Goal: Transaction & Acquisition: Purchase product/service

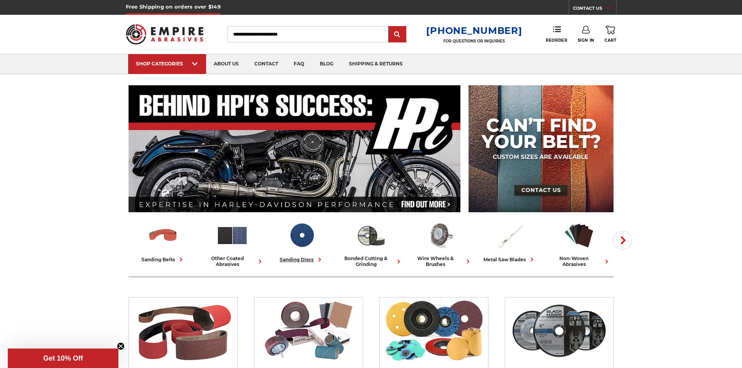
click at [295, 256] on div "sanding discs" at bounding box center [302, 260] width 44 height 8
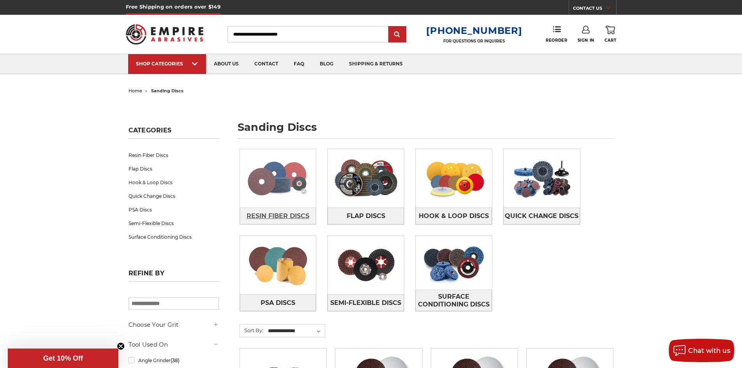
click at [276, 216] on span "Resin Fiber Discs" at bounding box center [278, 216] width 63 height 13
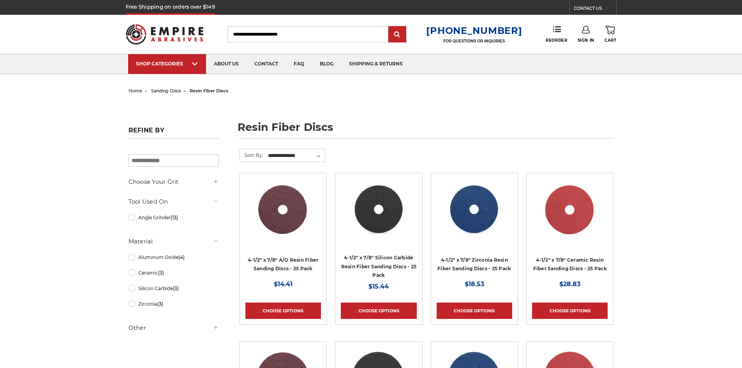
click at [276, 216] on link "Quick view" at bounding box center [283, 210] width 54 height 16
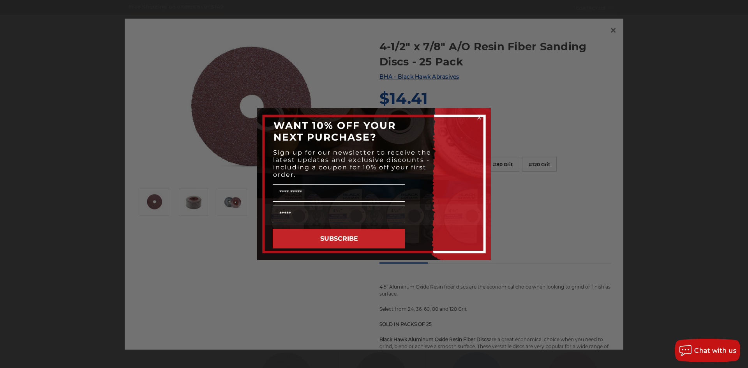
click at [478, 117] on circle "Close dialog" at bounding box center [479, 117] width 7 height 7
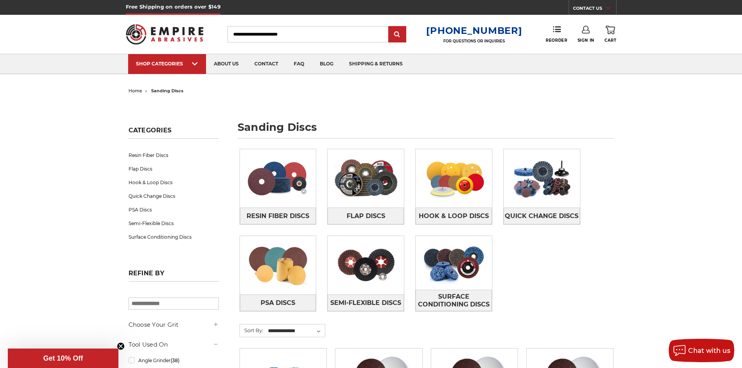
click at [579, 30] on link "Sign In" at bounding box center [586, 34] width 17 height 17
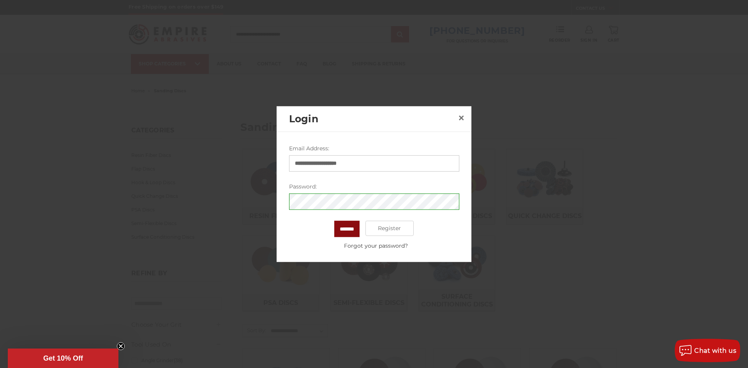
click at [349, 230] on input "*******" at bounding box center [346, 228] width 25 height 16
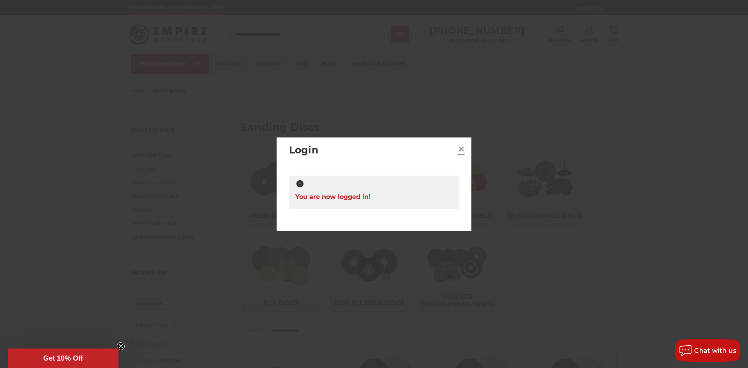
click at [460, 147] on span "×" at bounding box center [461, 148] width 7 height 15
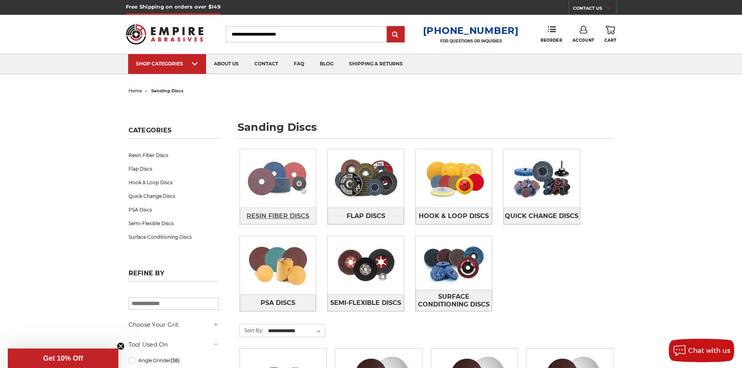
click at [277, 213] on span "Resin Fiber Discs" at bounding box center [278, 216] width 63 height 13
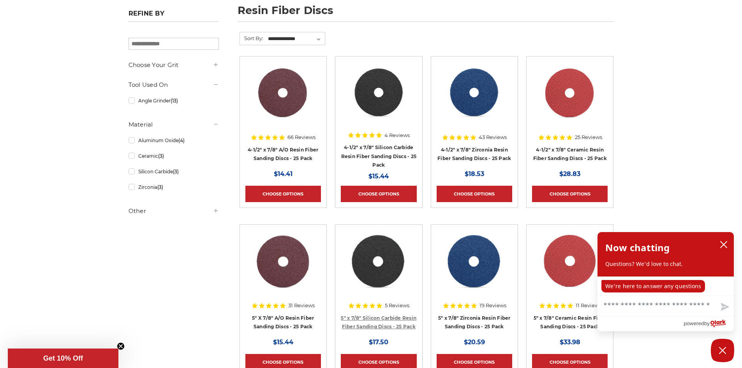
click at [372, 318] on link "5" x 7/8" Silicon Carbide Resin Fiber Sanding Discs - 25 Pack" at bounding box center [379, 322] width 76 height 15
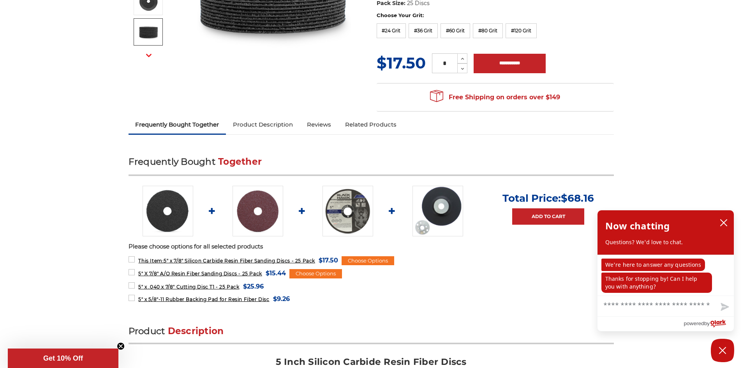
scroll to position [39, 0]
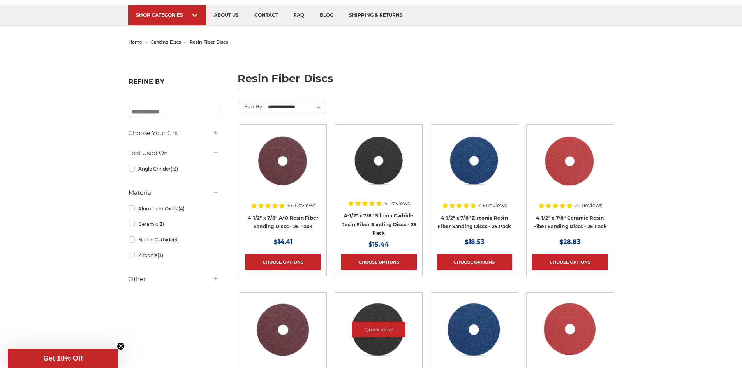
scroll to position [39, 0]
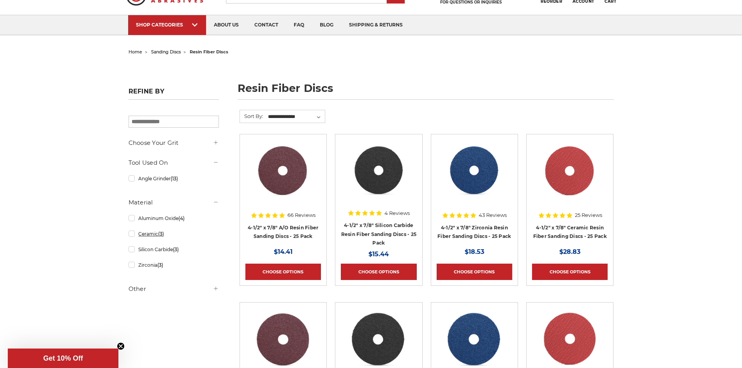
click at [132, 235] on link "Ceramic (3)" at bounding box center [174, 234] width 90 height 14
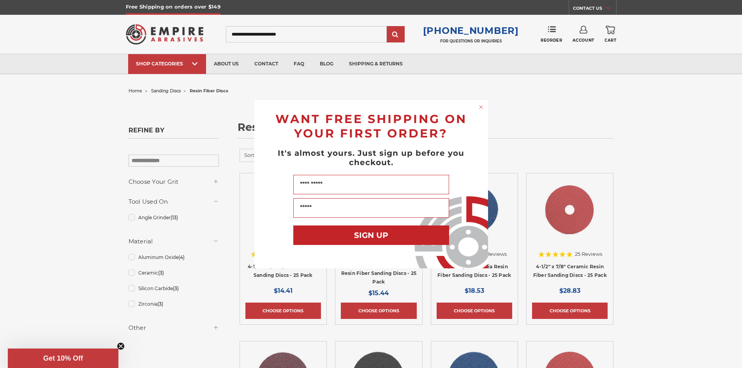
click at [479, 106] on circle "Close dialog" at bounding box center [480, 106] width 7 height 7
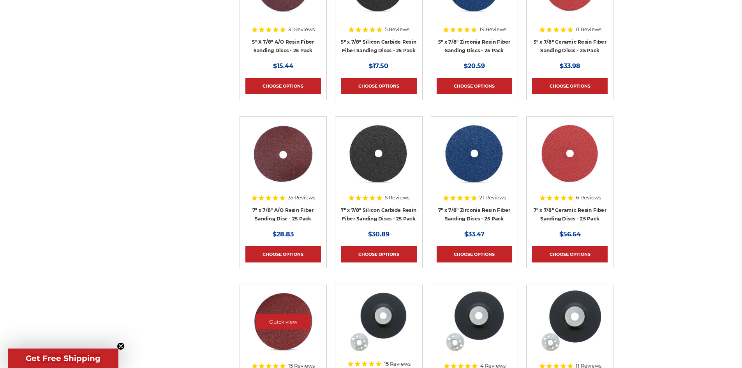
scroll to position [390, 0]
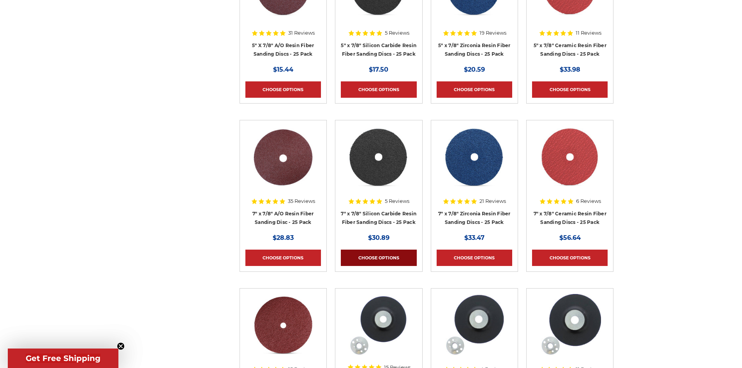
click at [374, 256] on link "Choose Options" at bounding box center [379, 258] width 76 height 16
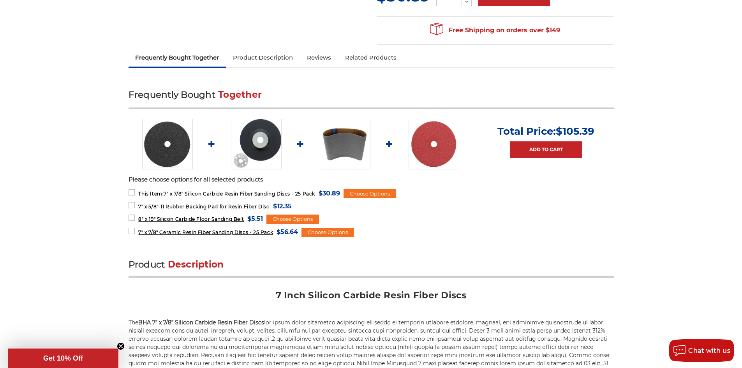
scroll to position [273, 0]
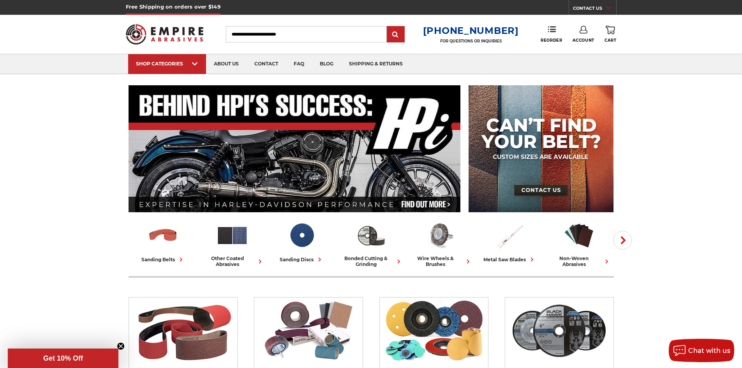
click at [586, 37] on link "Account" at bounding box center [584, 34] width 22 height 17
click at [582, 51] on link "Account" at bounding box center [583, 50] width 56 height 15
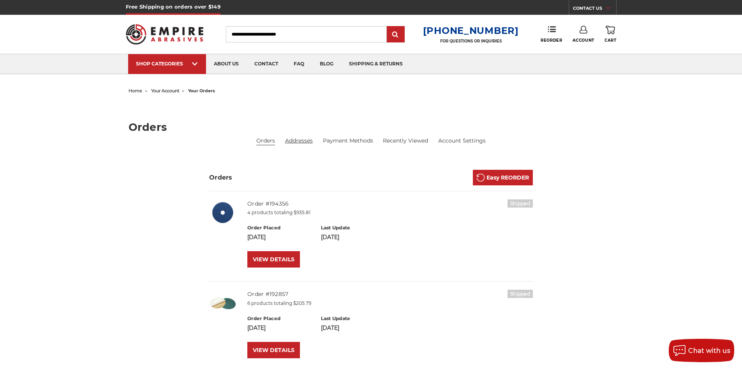
click at [303, 142] on link "Addresses" at bounding box center [299, 141] width 28 height 8
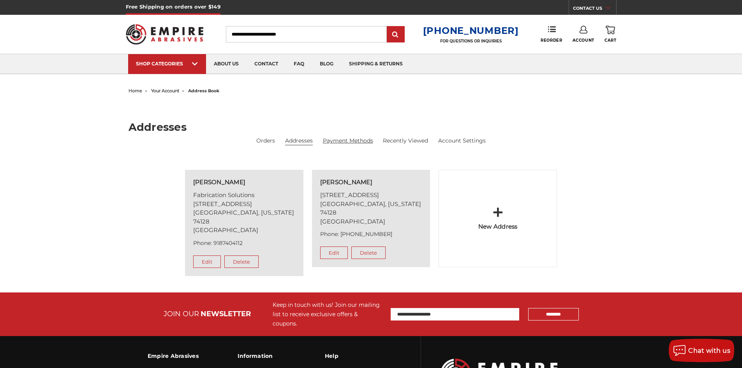
click at [352, 140] on link "Payment Methods" at bounding box center [348, 141] width 50 height 8
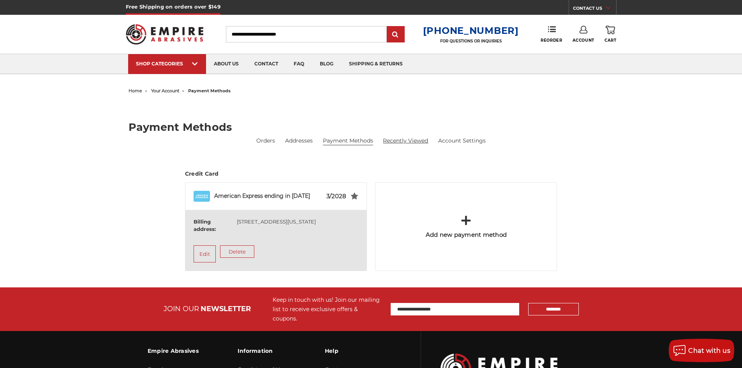
click at [409, 143] on link "Recently Viewed" at bounding box center [405, 141] width 45 height 8
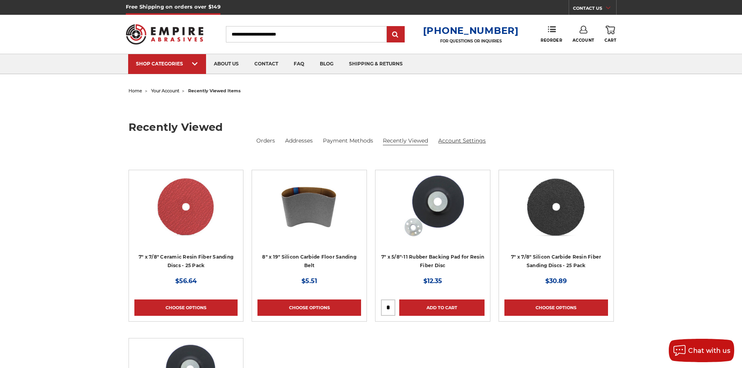
click at [471, 141] on link "Account Settings" at bounding box center [462, 141] width 48 height 8
drag, startPoint x: 202, startPoint y: 205, endPoint x: 192, endPoint y: 82, distance: 123.5
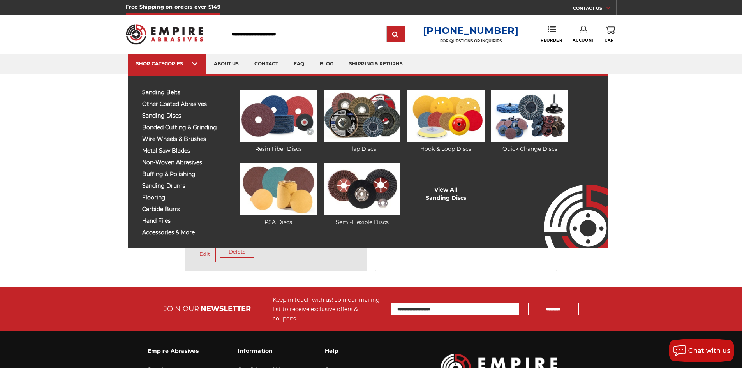
click at [150, 115] on span "sanding discs" at bounding box center [182, 116] width 81 height 6
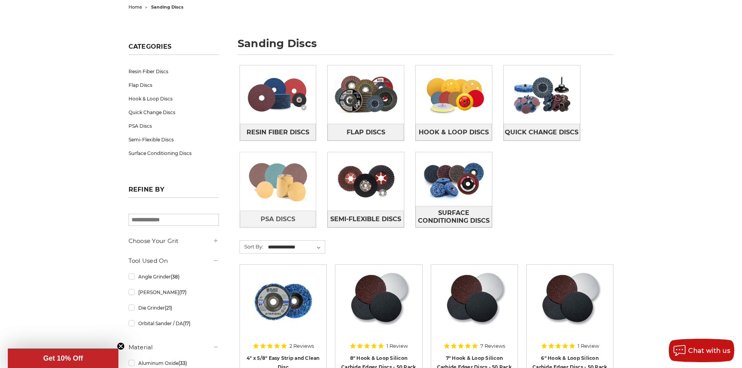
scroll to position [156, 0]
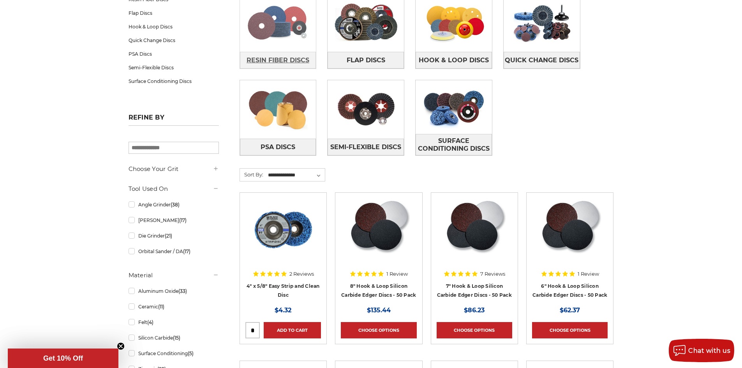
click at [280, 58] on span "Resin Fiber Discs" at bounding box center [278, 60] width 63 height 13
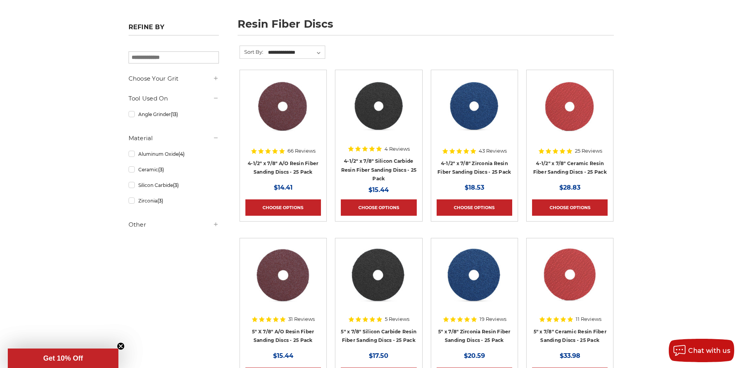
scroll to position [117, 0]
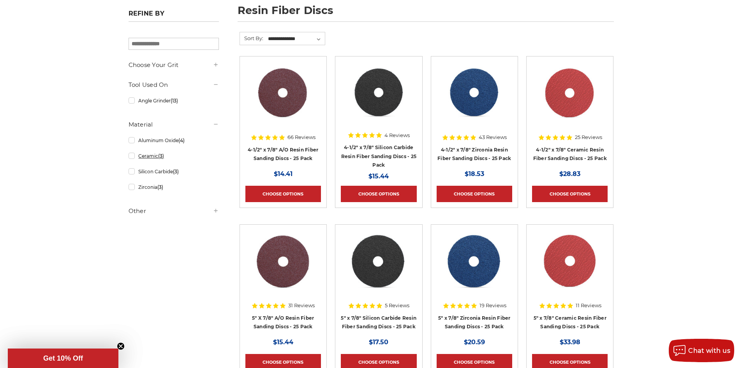
click at [134, 154] on link "Ceramic (3)" at bounding box center [174, 156] width 90 height 14
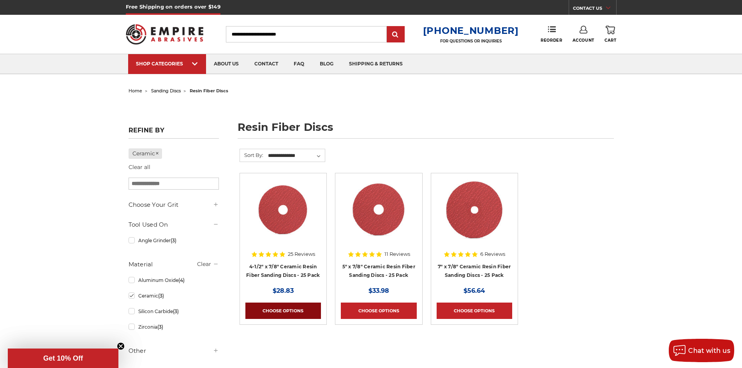
click at [278, 313] on link "Choose Options" at bounding box center [283, 311] width 76 height 16
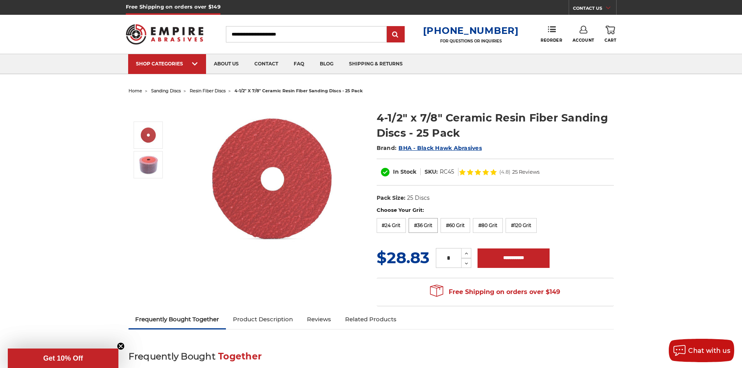
click at [420, 226] on label "#36 Grit" at bounding box center [423, 225] width 29 height 15
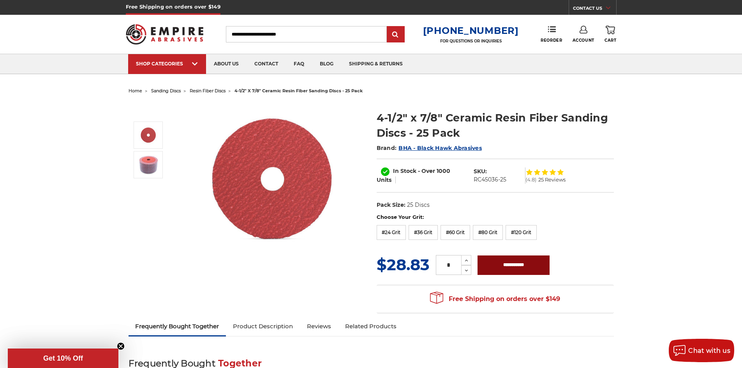
click at [523, 267] on input "**********" at bounding box center [514, 265] width 72 height 19
type input "**********"
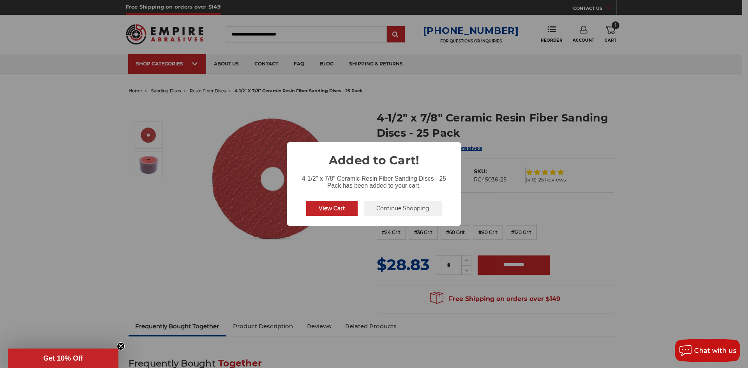
click at [402, 210] on button "Continue Shopping" at bounding box center [403, 208] width 78 height 15
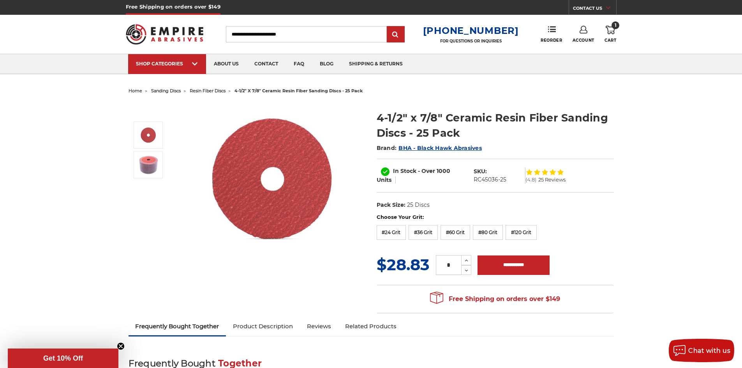
click at [174, 92] on span "sanding discs" at bounding box center [166, 90] width 30 height 5
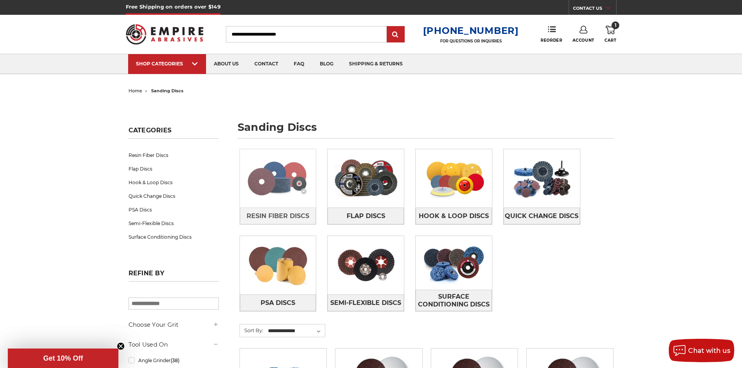
click at [274, 204] on img at bounding box center [278, 179] width 76 height 54
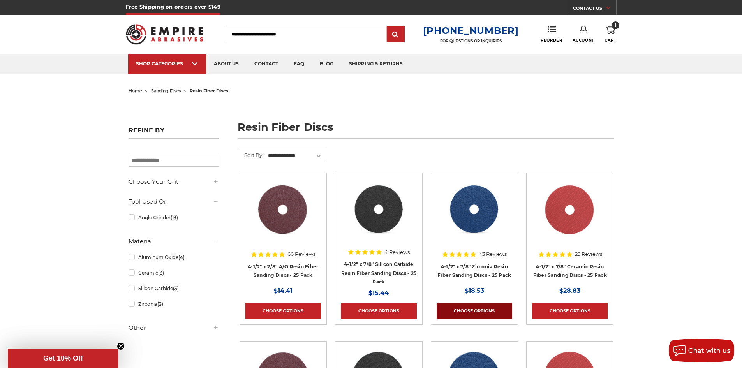
click at [474, 310] on link "Choose Options" at bounding box center [475, 311] width 76 height 16
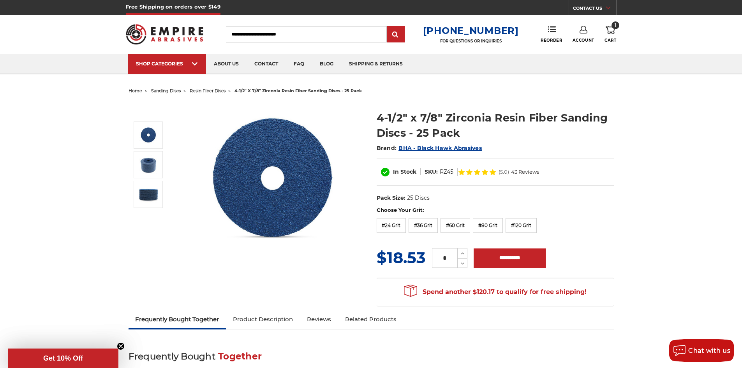
click at [450, 257] on input "*" at bounding box center [444, 258] width 25 height 20
click at [457, 248] on button "Increase Quantity:" at bounding box center [462, 253] width 10 height 10
type input "**"
drag, startPoint x: 450, startPoint y: 257, endPoint x: 504, endPoint y: 259, distance: 53.8
click at [504, 259] on input "**********" at bounding box center [510, 258] width 72 height 19
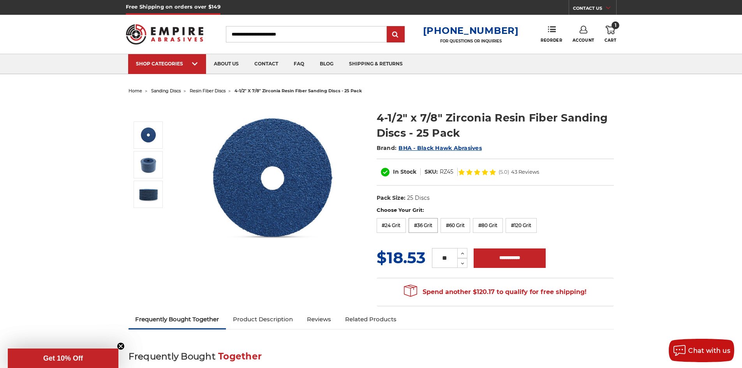
click at [432, 226] on label "#36 Grit" at bounding box center [423, 225] width 29 height 15
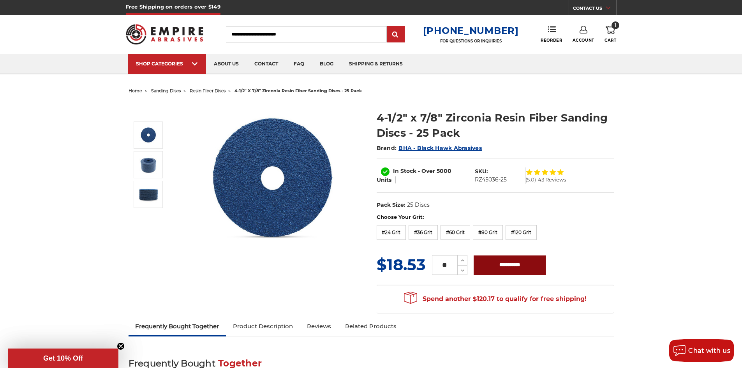
click at [487, 264] on input "**********" at bounding box center [510, 265] width 72 height 19
type input "**********"
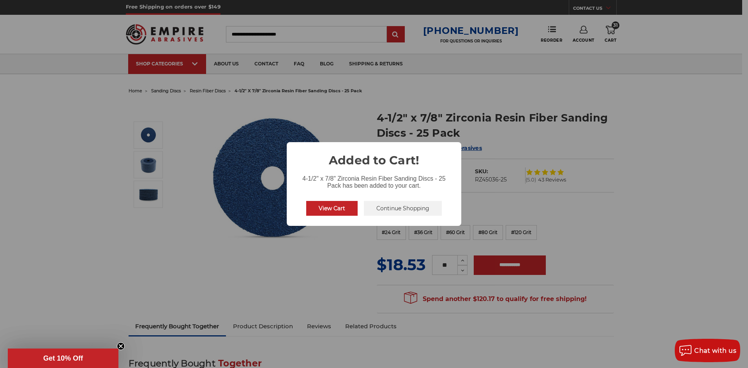
click at [390, 210] on button "Continue Shopping" at bounding box center [403, 208] width 78 height 15
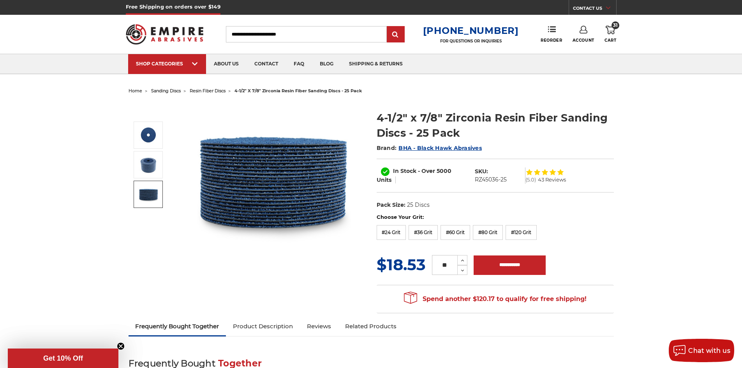
click at [136, 91] on span "home" at bounding box center [136, 90] width 14 height 5
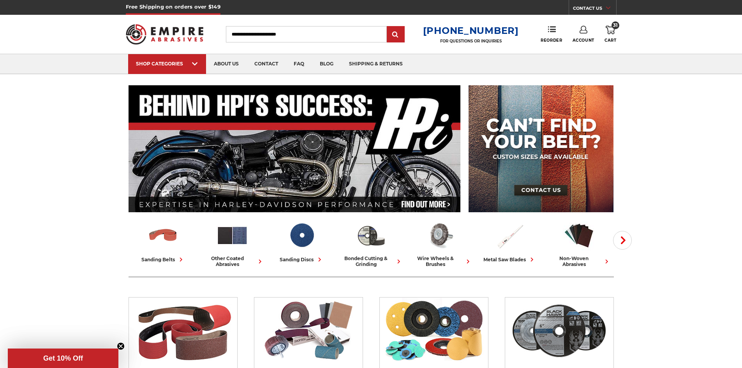
scroll to position [156, 0]
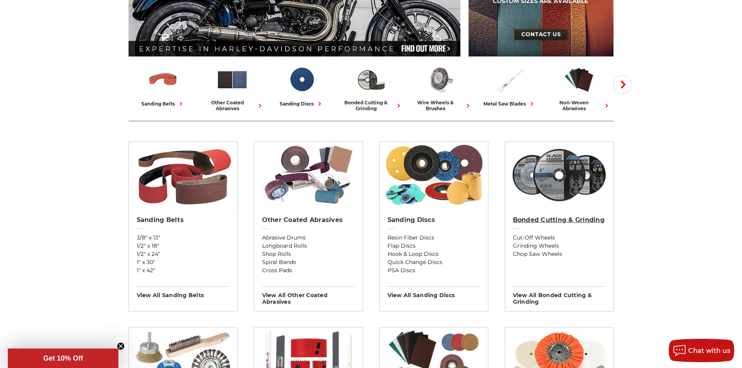
click at [545, 224] on link "Bonded Cutting & Grinding" at bounding box center [559, 225] width 93 height 18
click at [546, 221] on h2 "Bonded Cutting & Grinding" at bounding box center [559, 220] width 93 height 8
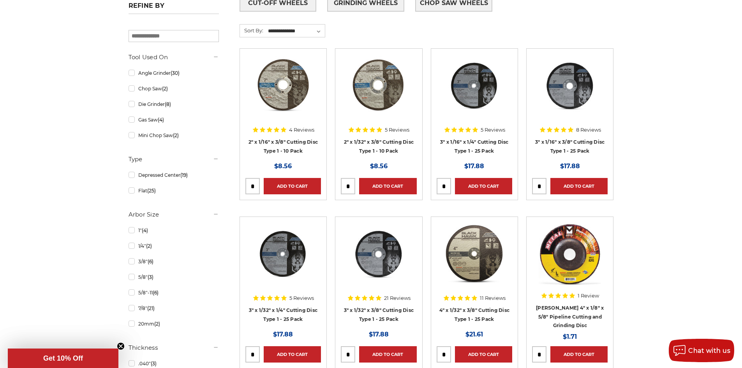
scroll to position [273, 0]
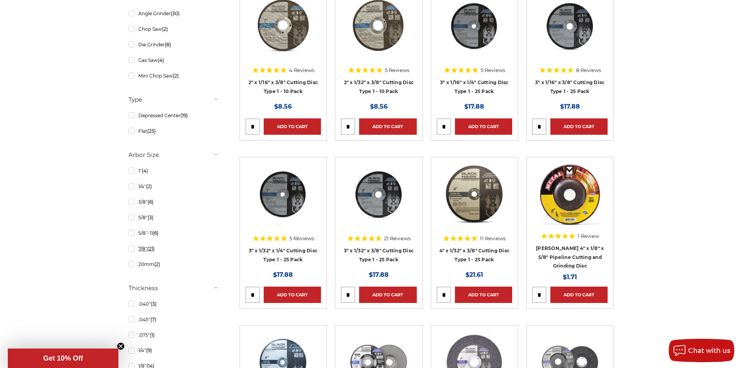
click at [135, 251] on link "7/8" (21)" at bounding box center [174, 249] width 90 height 14
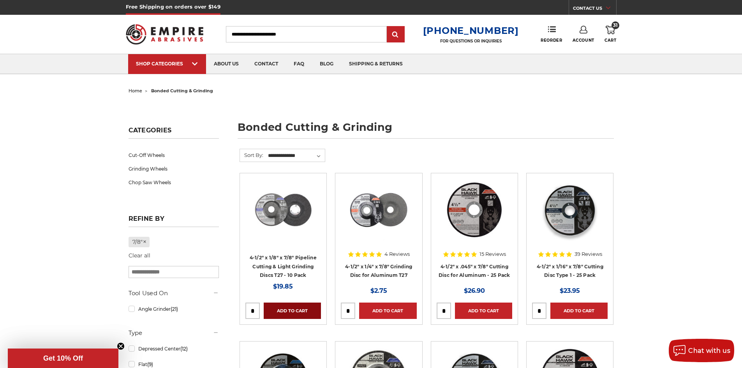
click at [285, 313] on link "Add to Cart" at bounding box center [292, 311] width 57 height 16
click at [285, 311] on link "Added to Cart" at bounding box center [292, 311] width 57 height 16
click at [285, 310] on link "Added to Cart" at bounding box center [292, 311] width 57 height 16
click at [612, 32] on icon at bounding box center [610, 30] width 9 height 9
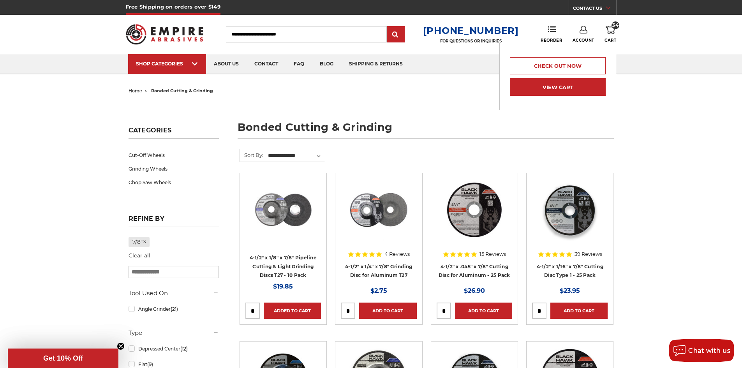
click at [553, 86] on link "View Cart" at bounding box center [558, 87] width 96 height 18
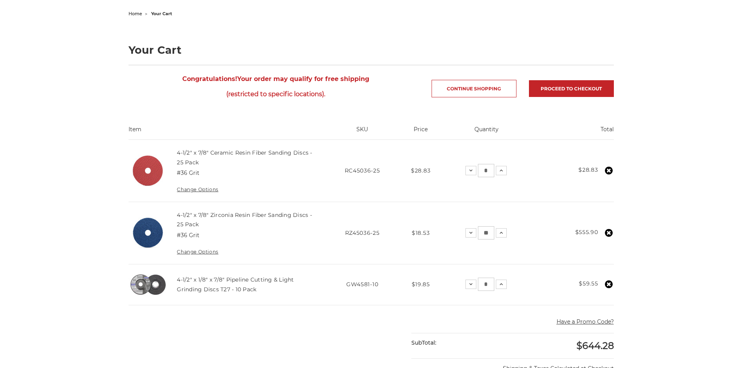
scroll to position [78, 0]
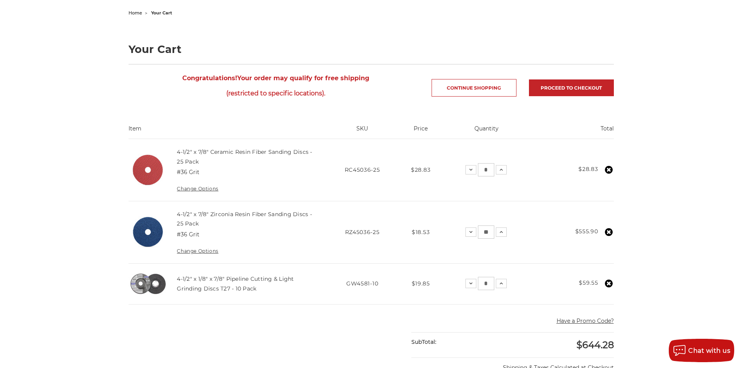
click at [489, 282] on input "*" at bounding box center [486, 283] width 16 height 13
type input "**"
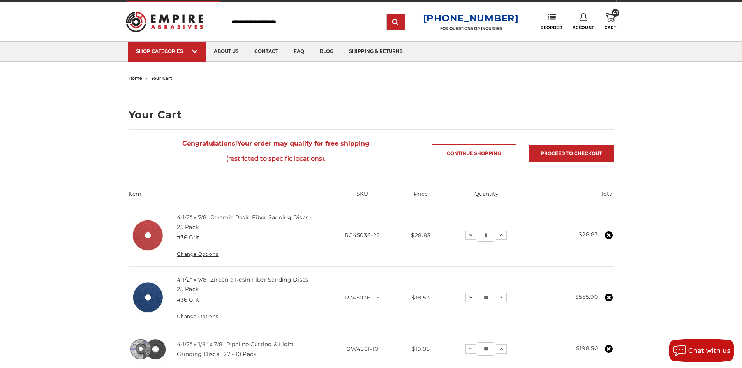
scroll to position [0, 0]
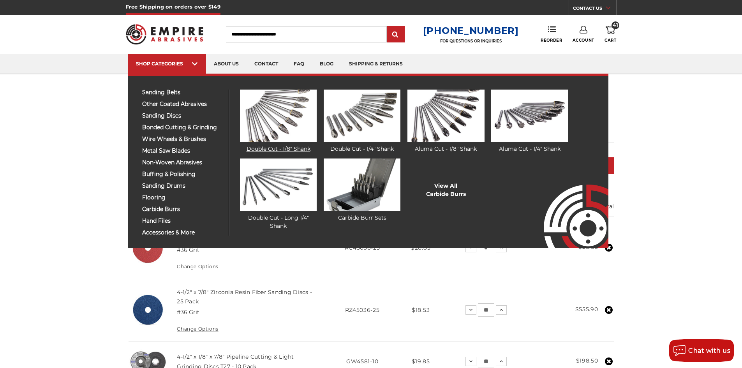
click at [278, 149] on link "Double Cut - 1/8" Shank" at bounding box center [278, 121] width 77 height 63
click at [169, 208] on span "carbide burrs" at bounding box center [182, 209] width 81 height 6
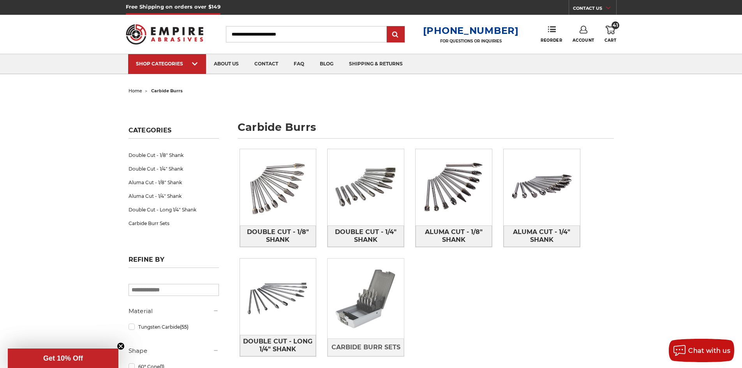
click at [366, 319] on img at bounding box center [366, 299] width 76 height 76
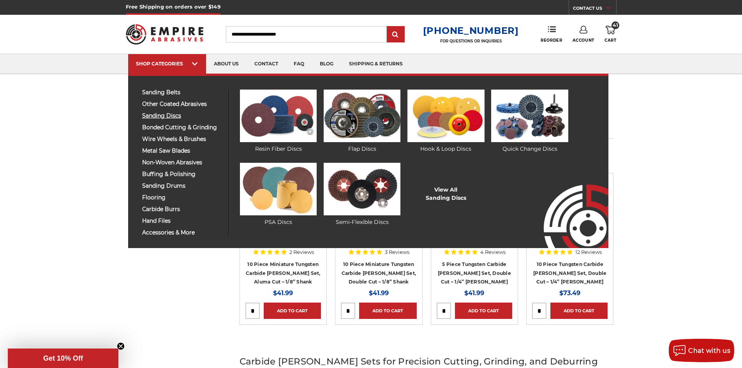
click at [157, 113] on span "sanding discs" at bounding box center [182, 116] width 81 height 6
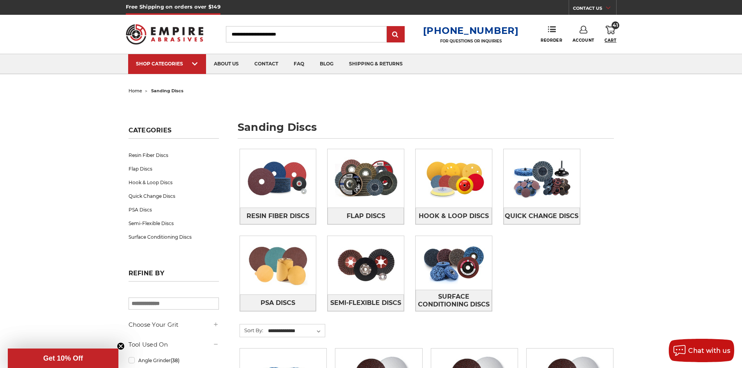
click at [613, 41] on span "Cart" at bounding box center [611, 40] width 12 height 5
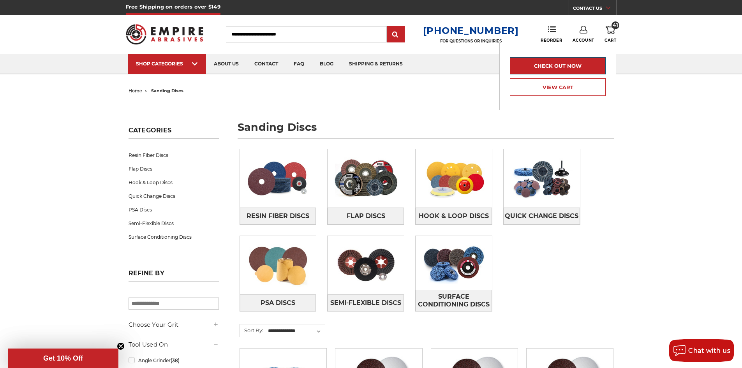
click at [554, 69] on link "Check out now" at bounding box center [558, 65] width 96 height 17
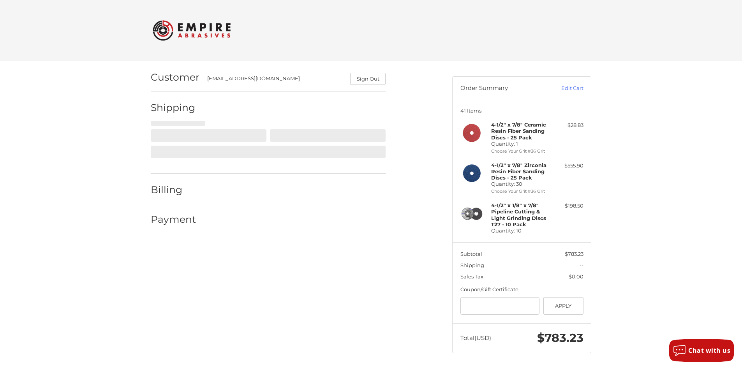
scroll to position [0, 0]
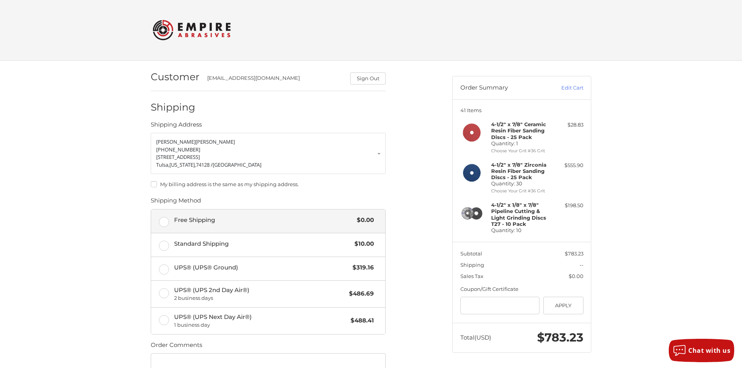
click at [164, 224] on label "Free Shipping $0.00" at bounding box center [268, 221] width 234 height 23
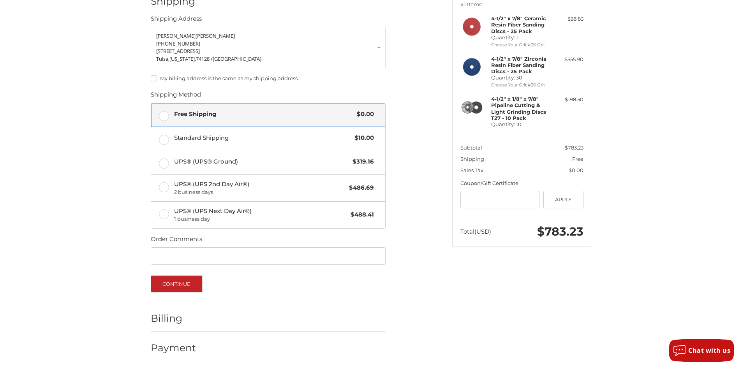
scroll to position [107, 0]
click at [173, 286] on button "Continue" at bounding box center [177, 283] width 52 height 17
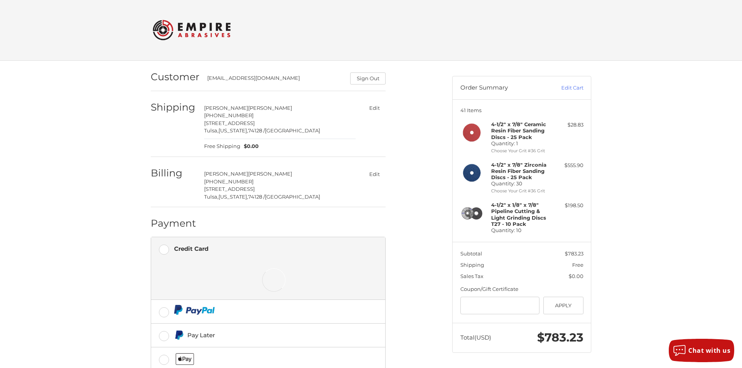
scroll to position [54, 0]
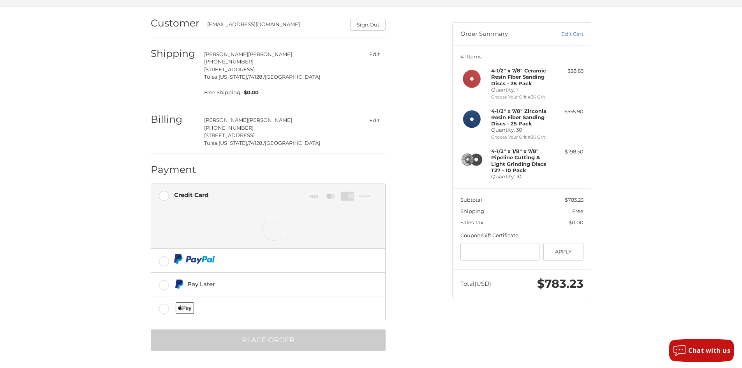
click at [194, 194] on div "Credit Card" at bounding box center [191, 195] width 34 height 13
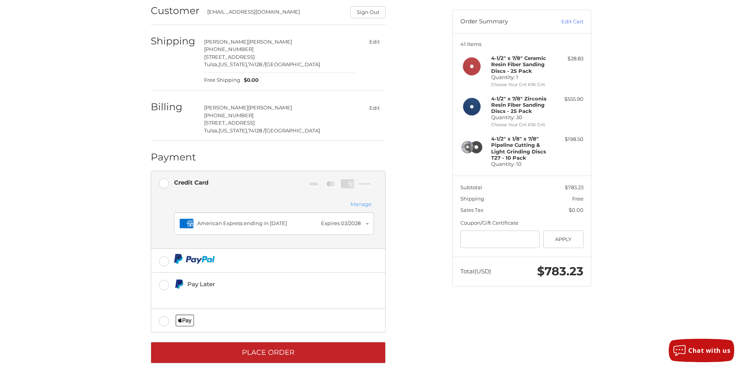
scroll to position [79, 0]
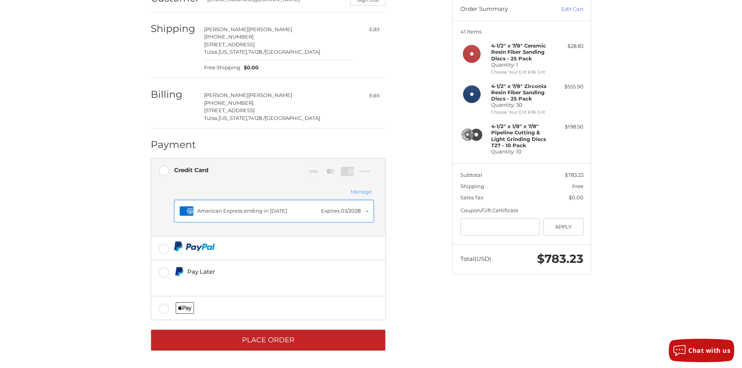
click at [201, 217] on div "Amex American Express ending in 1018 Expires 03/2028" at bounding box center [274, 211] width 189 height 14
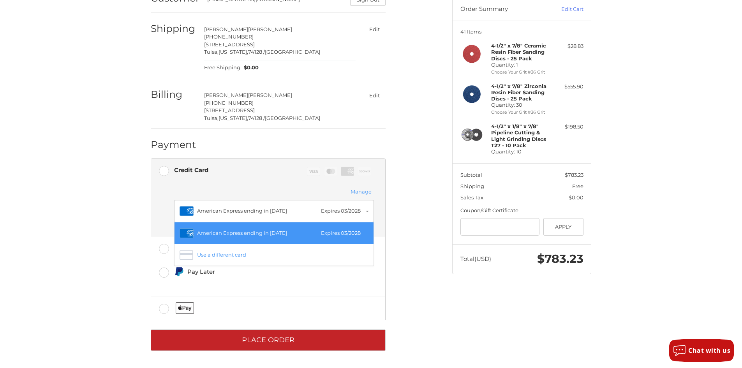
click at [311, 234] on div "Amex American Express ending in 1018 Expires 03/2028" at bounding box center [274, 233] width 189 height 14
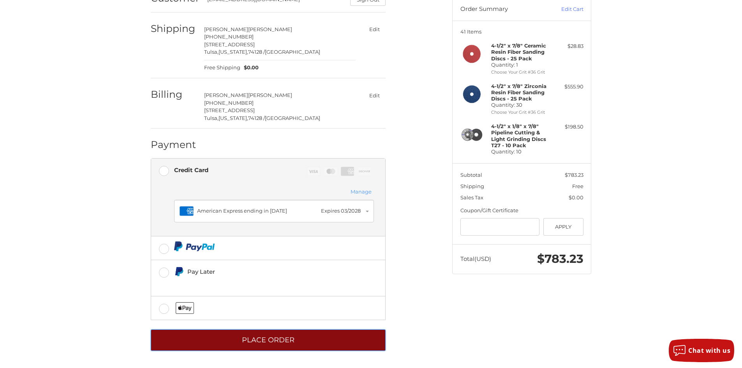
click at [256, 340] on button "Place Order" at bounding box center [268, 340] width 235 height 21
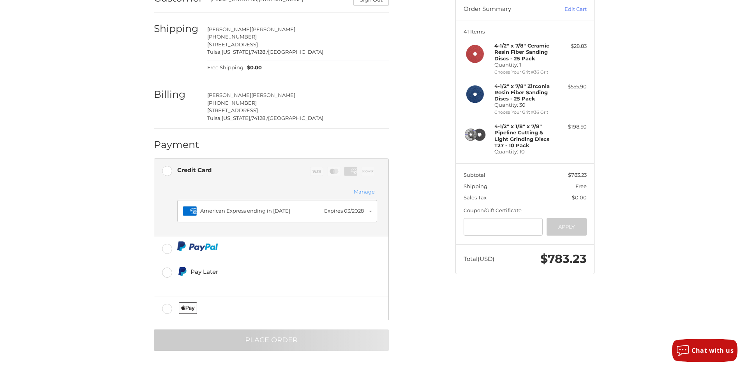
scroll to position [0, 0]
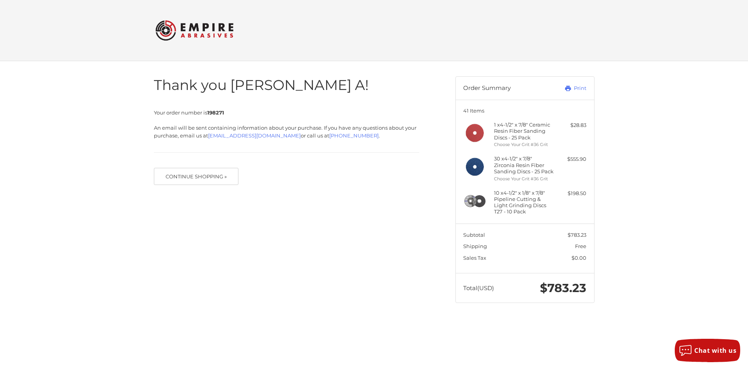
click at [214, 114] on strong "198271" at bounding box center [215, 112] width 17 height 6
